Goal: Task Accomplishment & Management: Use online tool/utility

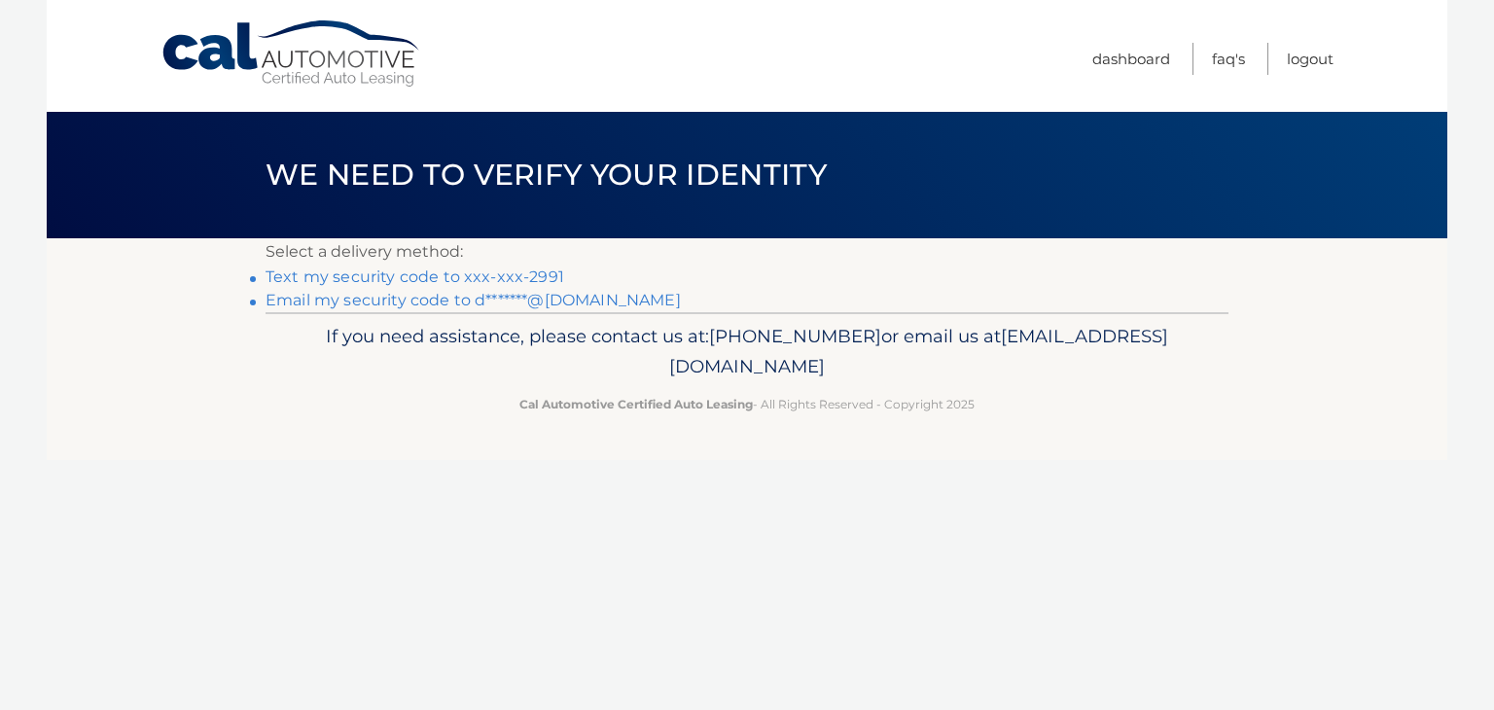
click at [460, 276] on link "Text my security code to xxx-xxx-2991" at bounding box center [415, 276] width 299 height 18
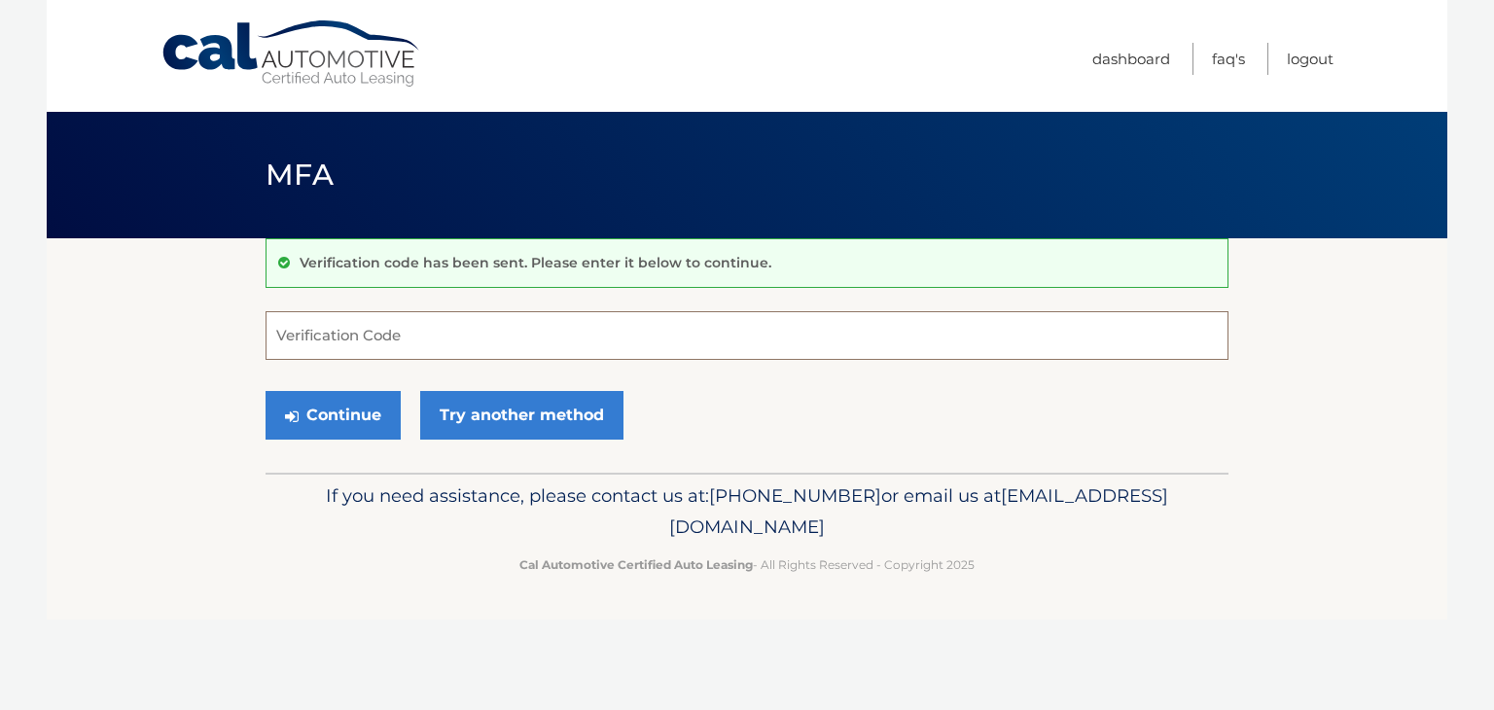
click at [406, 338] on input "Verification Code" at bounding box center [747, 335] width 963 height 49
type input "484274"
click at [340, 412] on button "Continue" at bounding box center [333, 415] width 135 height 49
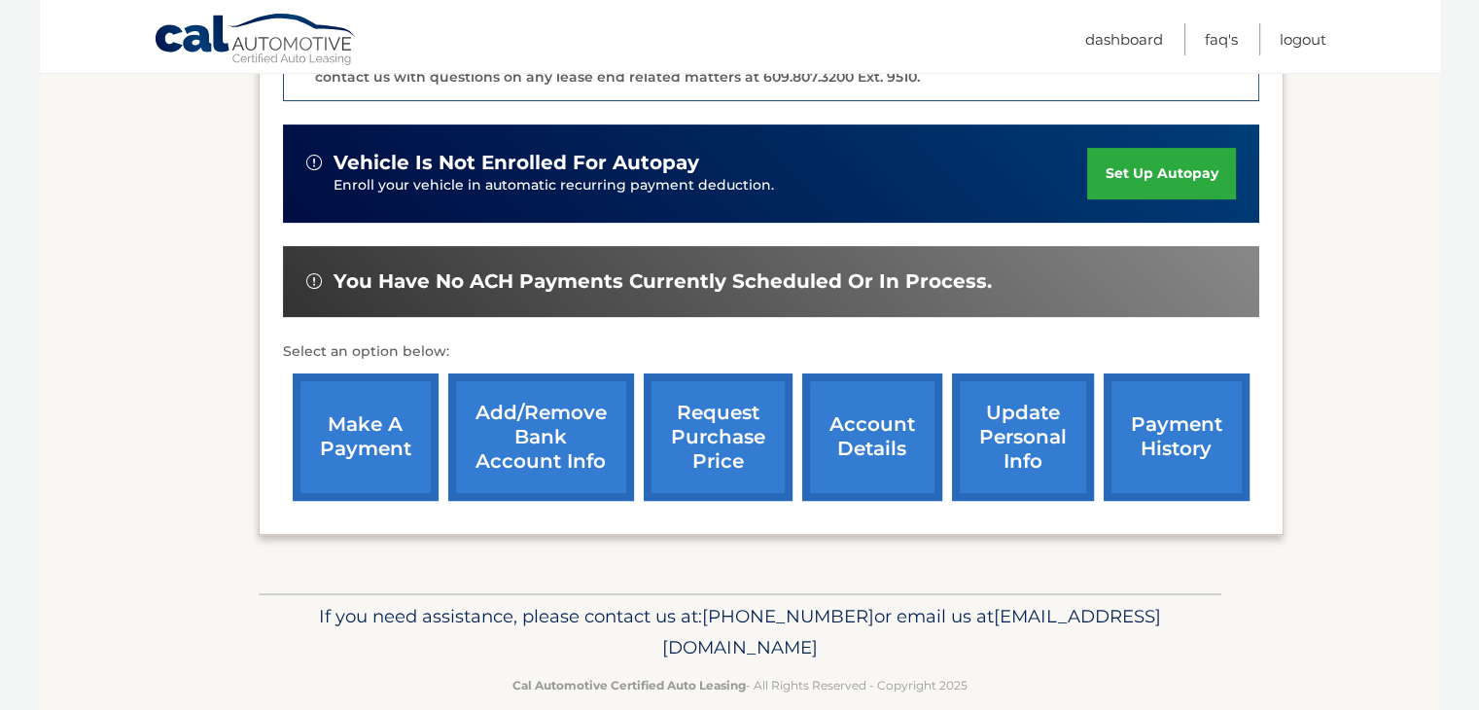
scroll to position [586, 0]
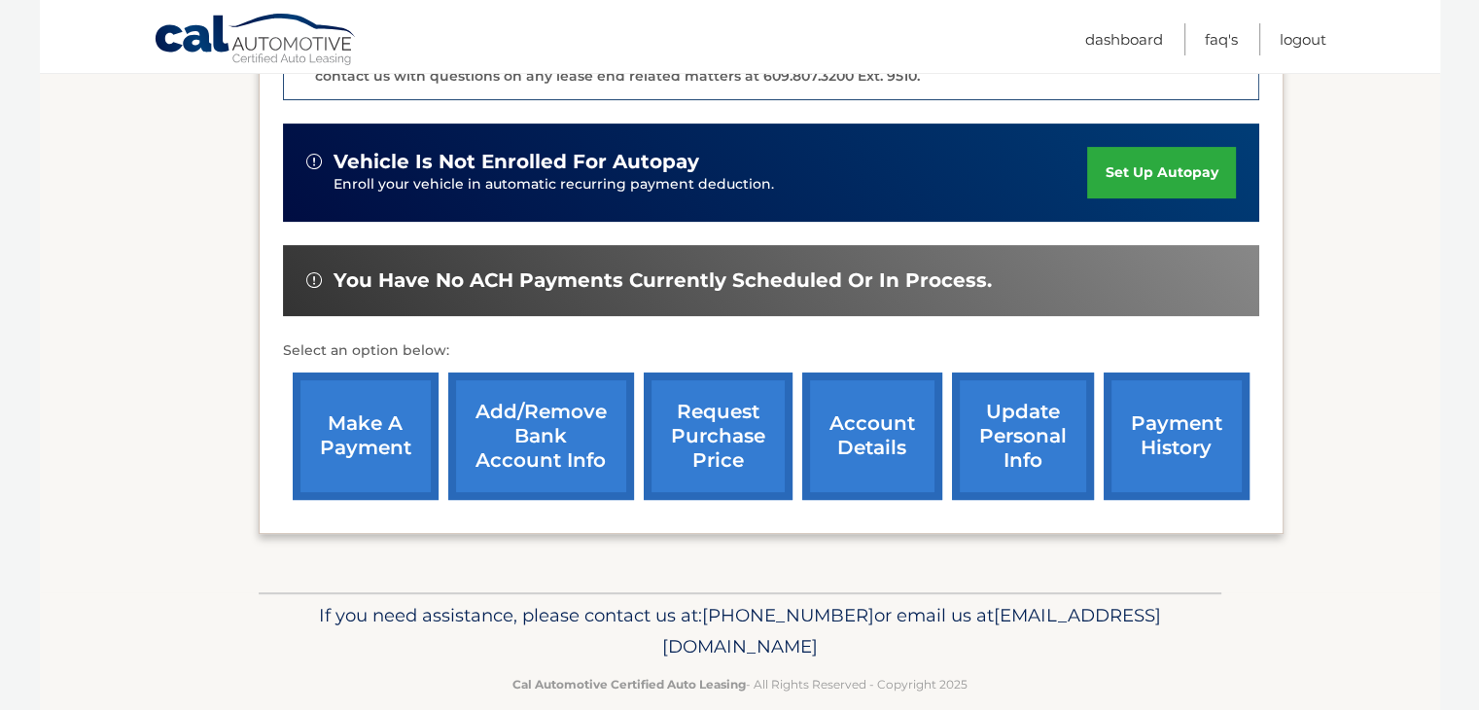
click at [362, 394] on link "make a payment" at bounding box center [366, 436] width 146 height 127
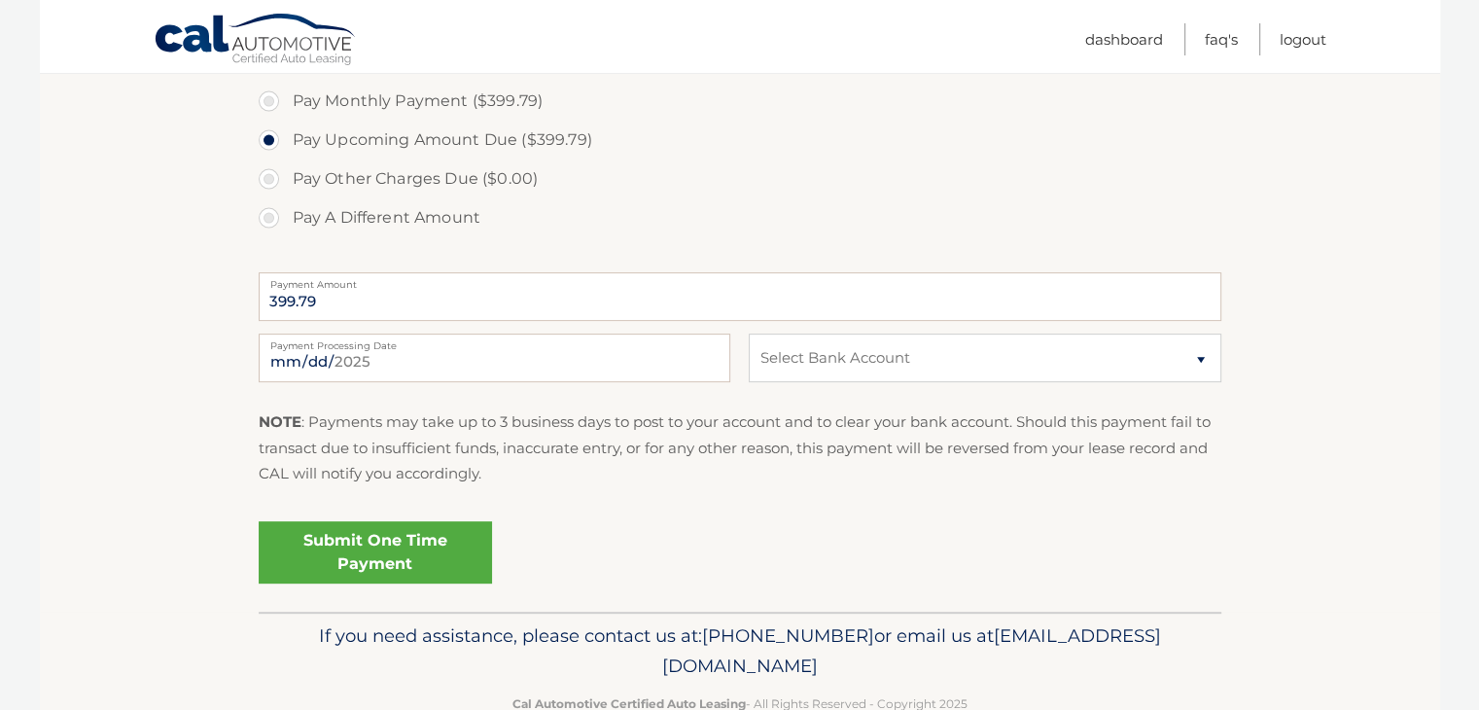
scroll to position [663, 0]
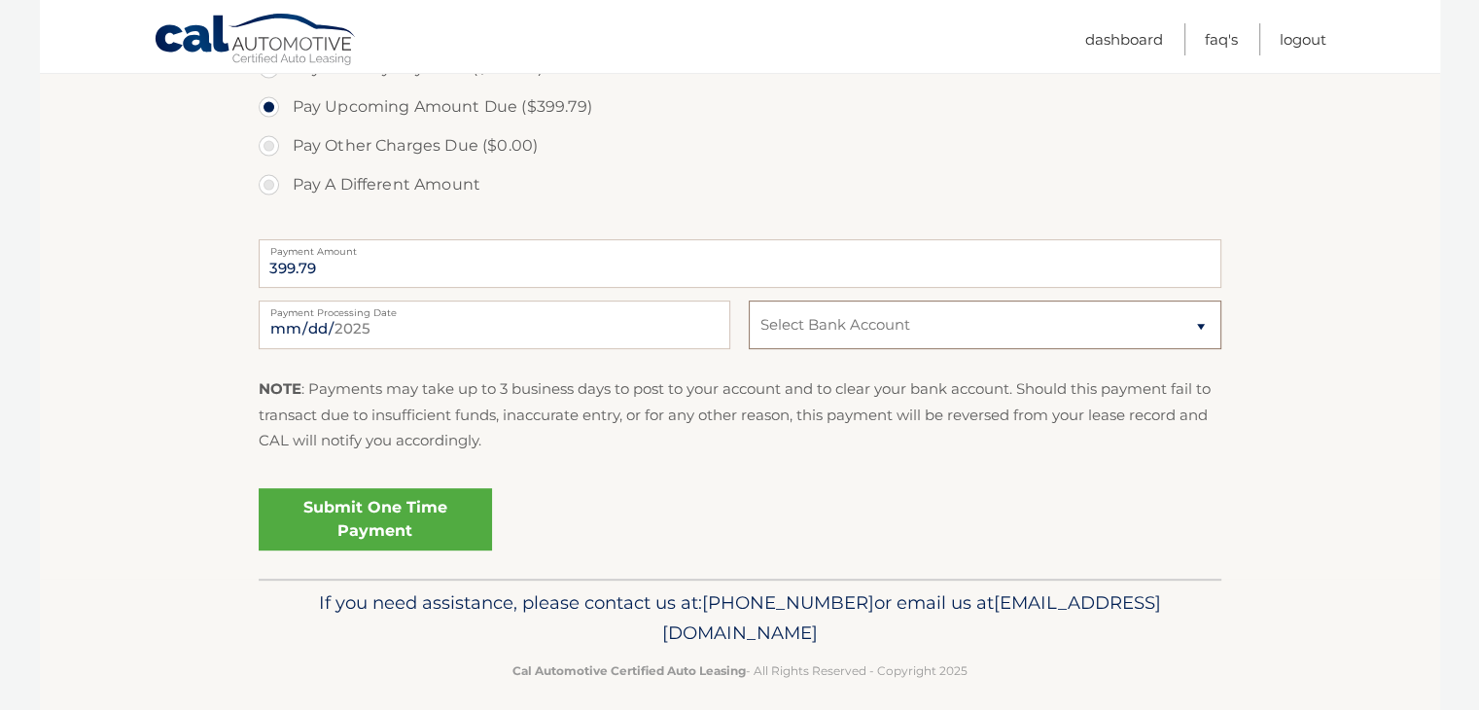
click at [1200, 321] on select "Select Bank Account Checking JPMORGAN CHASE BANK, NA *****0207 Checking CITIBAN…" at bounding box center [985, 325] width 472 height 49
select select "Mzk2YTNjN2UtNmU5OC00YjE1LTlkNWEtMWI4Mzc0NDhkMDZj"
click at [749, 301] on select "Select Bank Account Checking JPMORGAN CHASE BANK, NA *****0207 Checking CITIBAN…" at bounding box center [985, 325] width 472 height 49
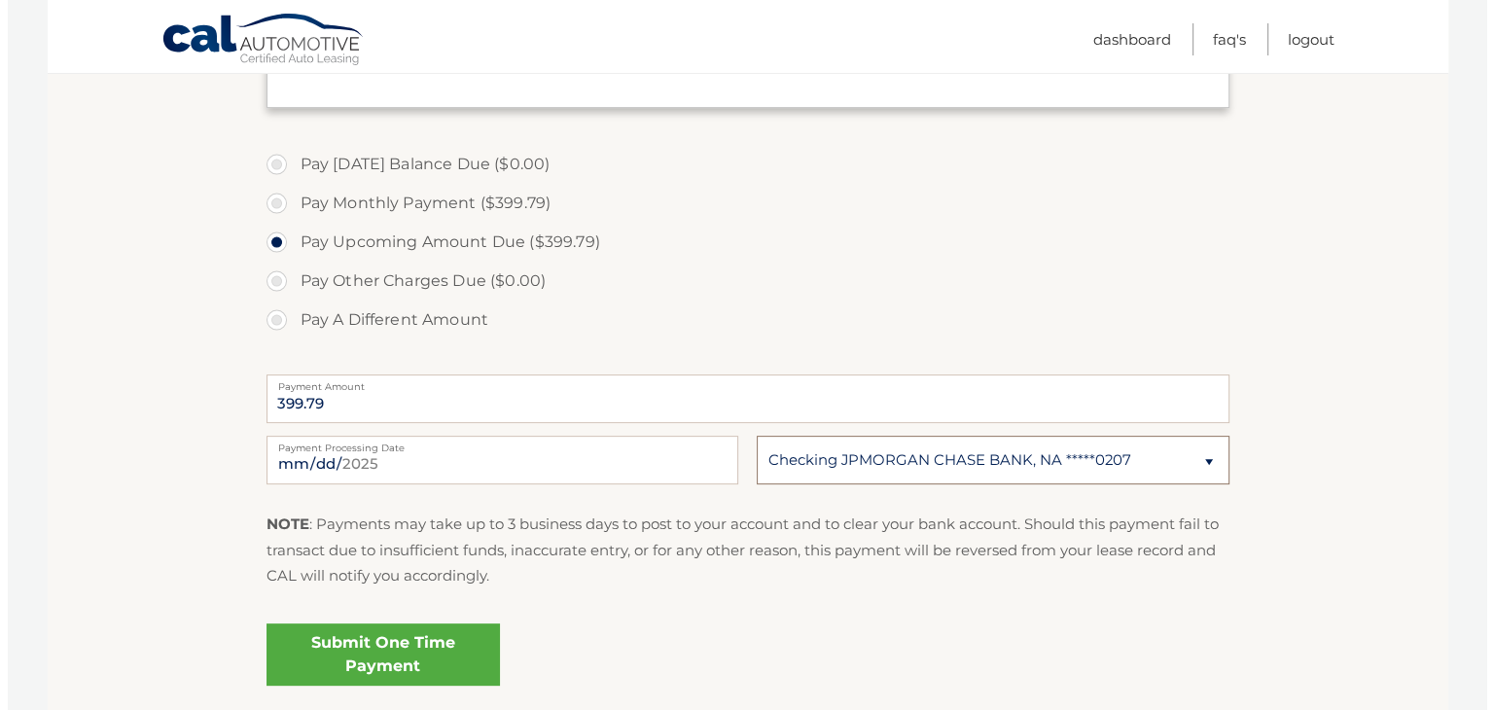
scroll to position [679, 0]
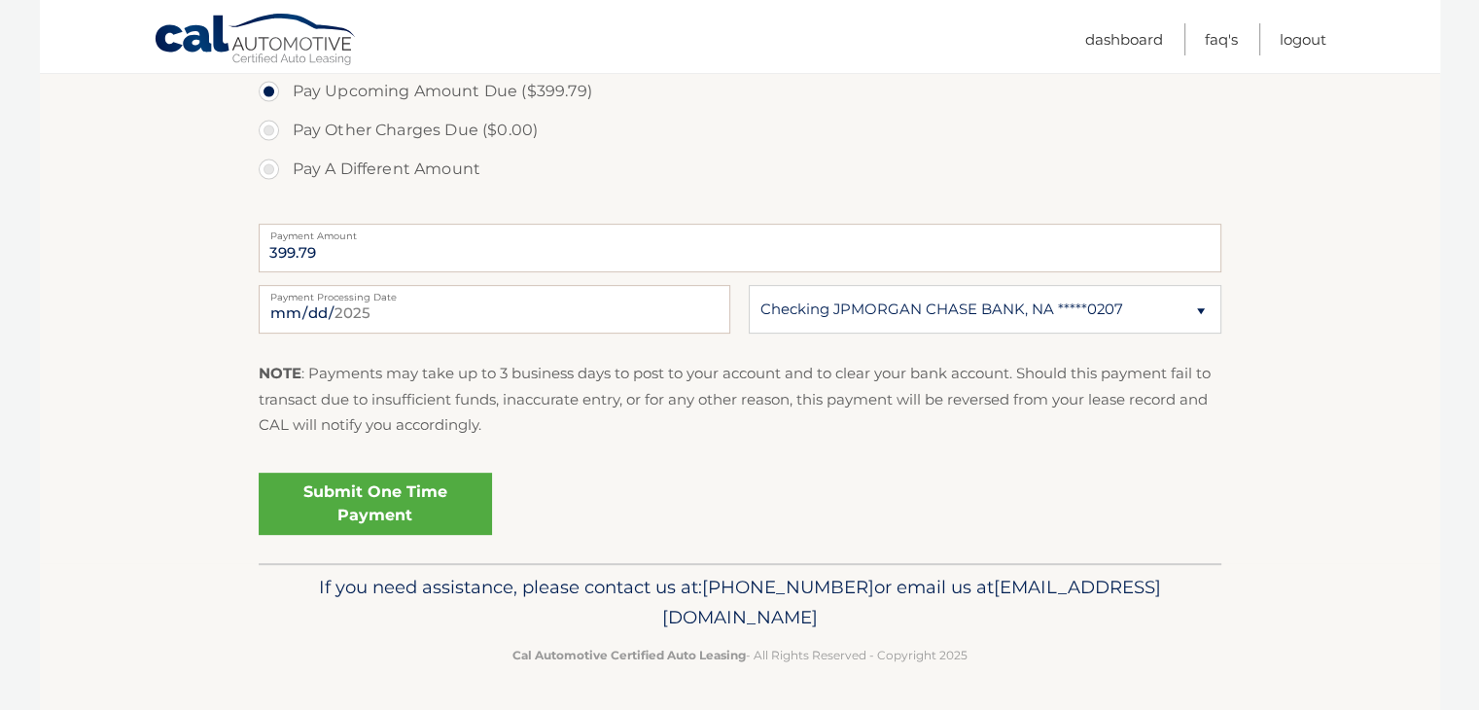
click at [379, 492] on link "Submit One Time Payment" at bounding box center [375, 504] width 233 height 62
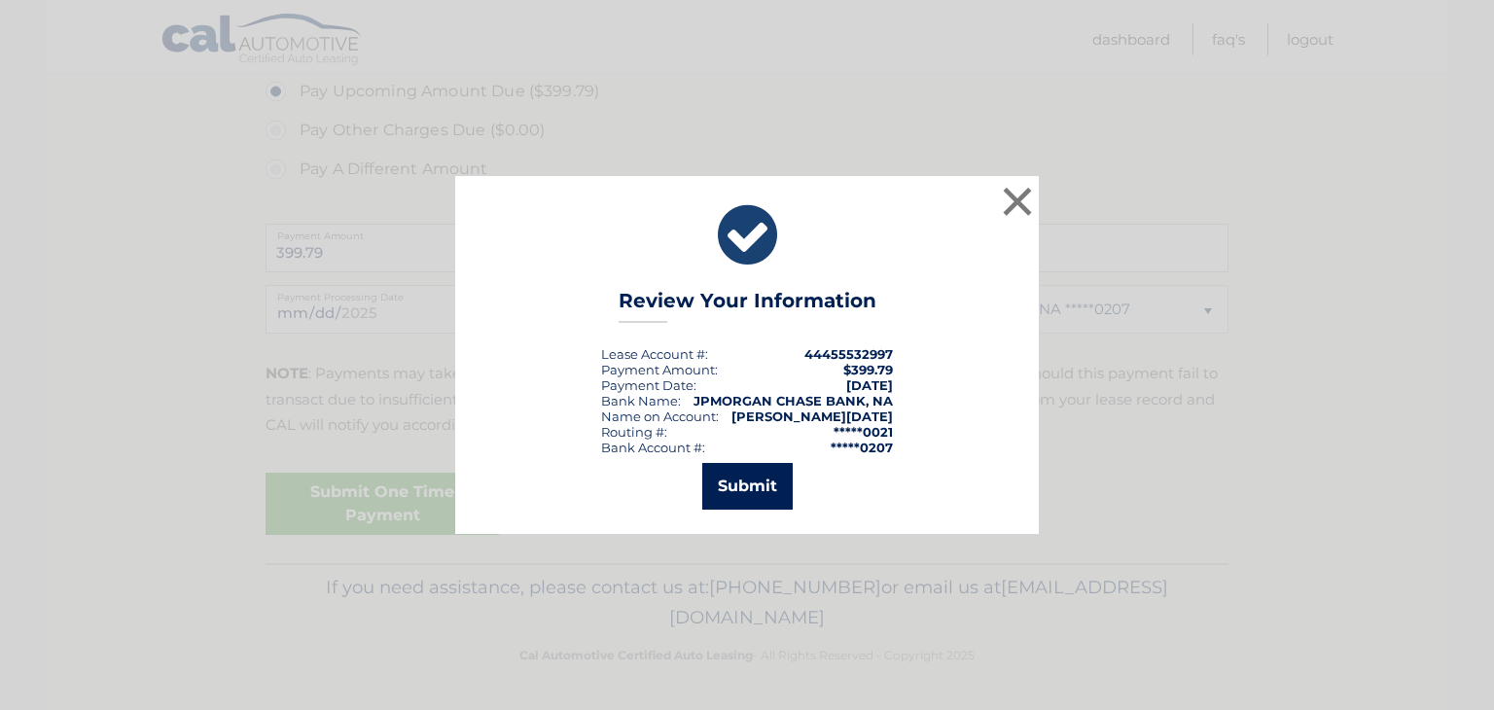
click at [743, 491] on button "Submit" at bounding box center [747, 486] width 90 height 47
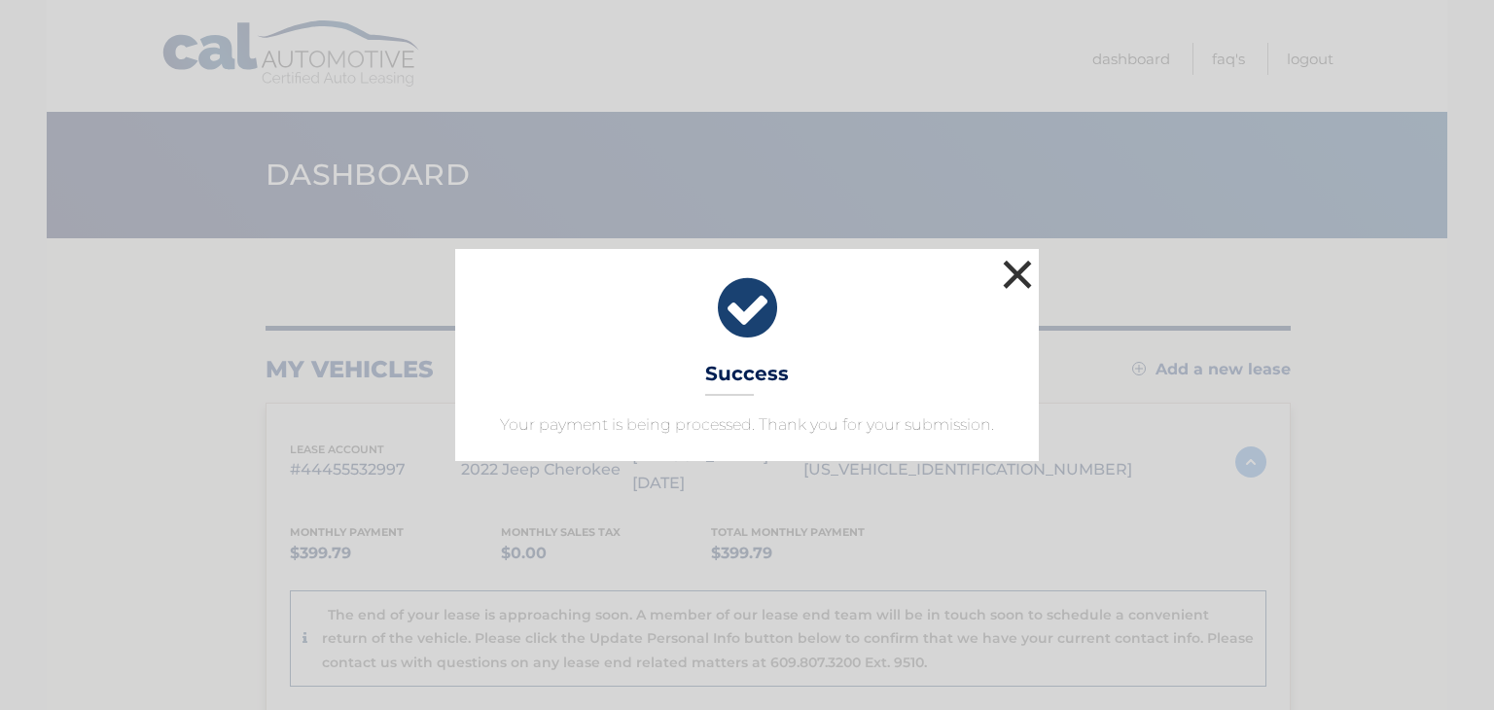
click at [1020, 277] on button "×" at bounding box center [1017, 274] width 39 height 39
